Goal: Transaction & Acquisition: Purchase product/service

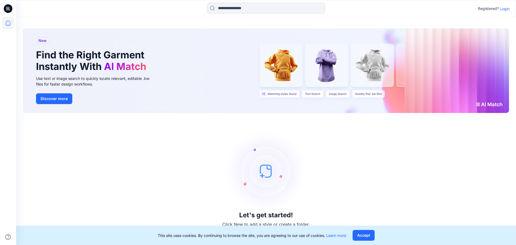
click at [501, 9] on p "Login" at bounding box center [505, 9] width 10 height 6
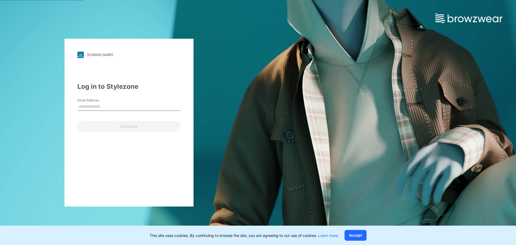
type input "**********"
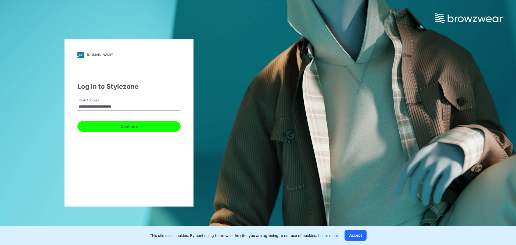
click at [129, 126] on button "Continue" at bounding box center [128, 126] width 103 height 11
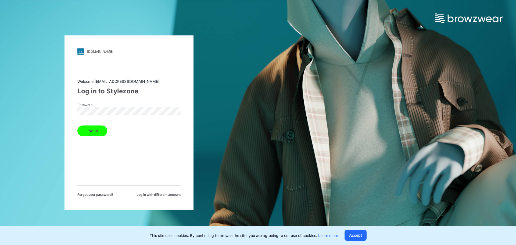
drag, startPoint x: 99, startPoint y: 130, endPoint x: 184, endPoint y: 235, distance: 134.2
click at [99, 131] on button "Log in" at bounding box center [92, 130] width 30 height 11
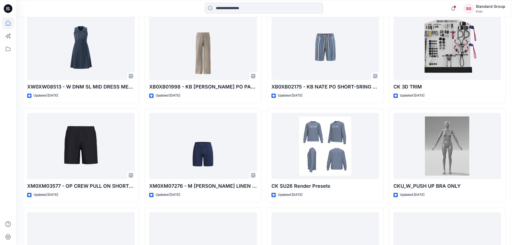
scroll to position [108, 0]
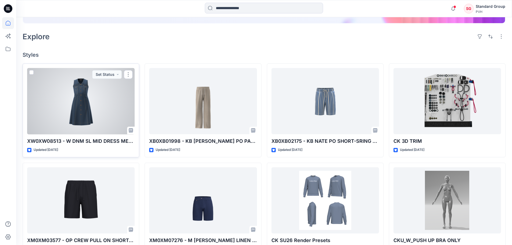
click at [100, 103] on div at bounding box center [81, 101] width 108 height 66
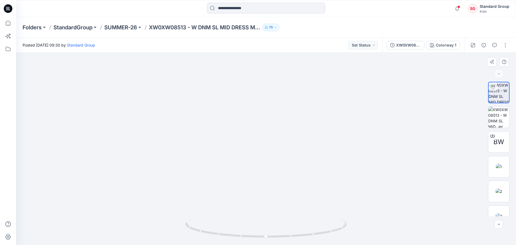
click at [302, 128] on img at bounding box center [265, 145] width 207 height 200
